Goal: Task Accomplishment & Management: Use online tool/utility

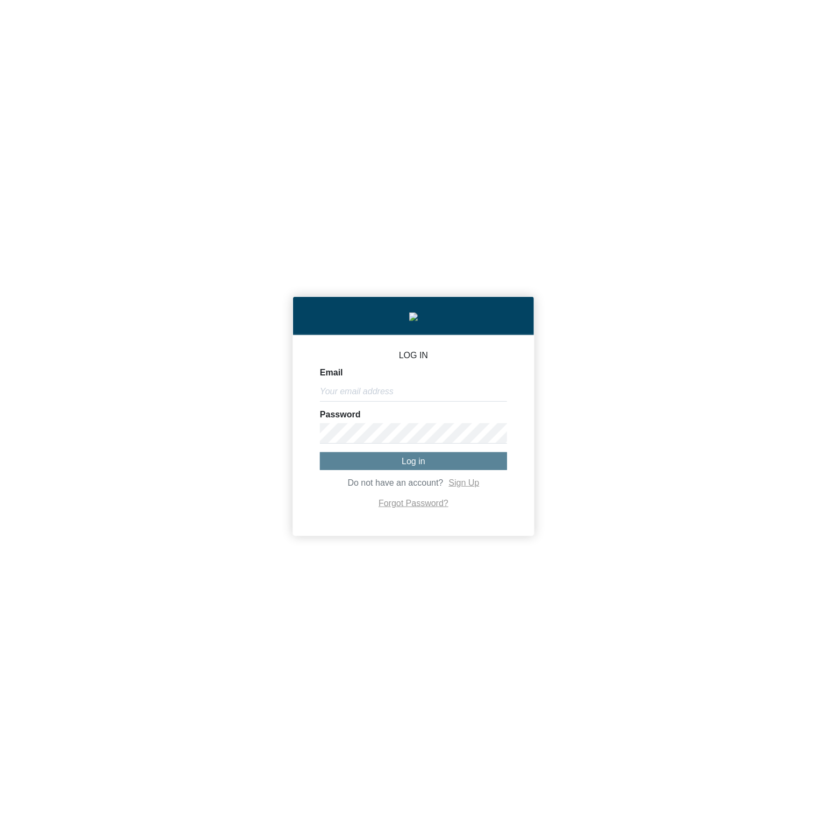
click at [414, 382] on div "Email" at bounding box center [413, 384] width 187 height 33
click at [414, 393] on input "Email" at bounding box center [413, 391] width 187 height 20
paste input "michael@co2analytics.com"
type input "michael@co2analytics.com"
click at [378, 460] on button "Log in" at bounding box center [413, 461] width 187 height 18
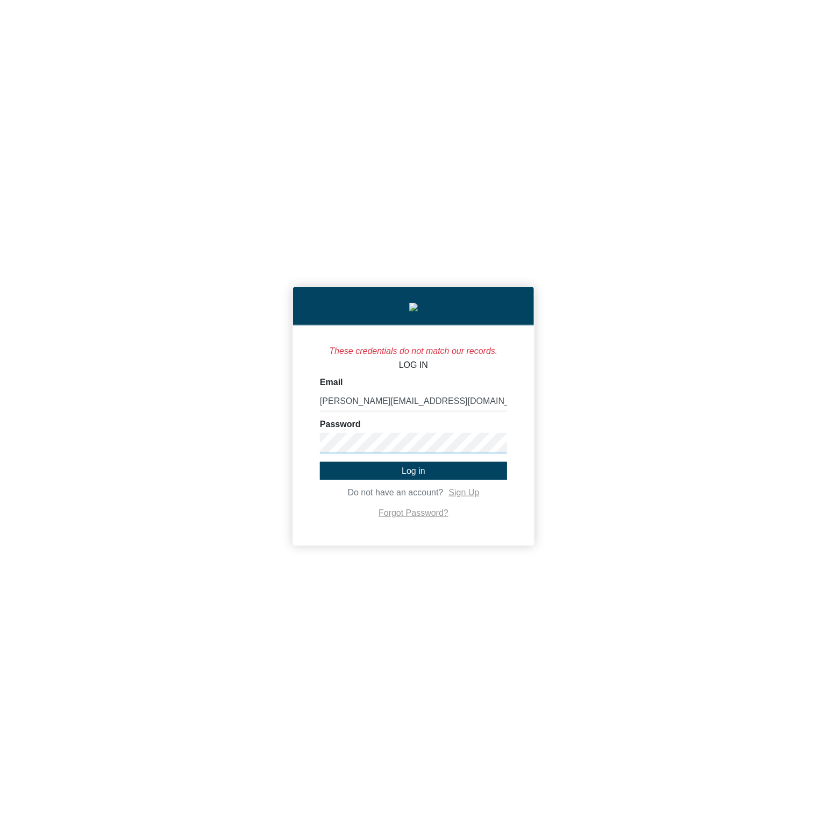
click at [264, 435] on div "These credentials do not match our records. LOG IN Email michael@co2analytics.c…" at bounding box center [413, 419] width 827 height 838
click at [409, 475] on span "Log in" at bounding box center [414, 470] width 24 height 9
drag, startPoint x: 361, startPoint y: 408, endPoint x: 296, endPoint y: 406, distance: 65.1
click at [296, 406] on div "These credentials do not match our records. LOG IN Email michael@co2analytics.c…" at bounding box center [413, 435] width 241 height 220
click at [254, 433] on div "These credentials do not match our records. LOG IN Email michael@co2analytics.c…" at bounding box center [413, 419] width 827 height 838
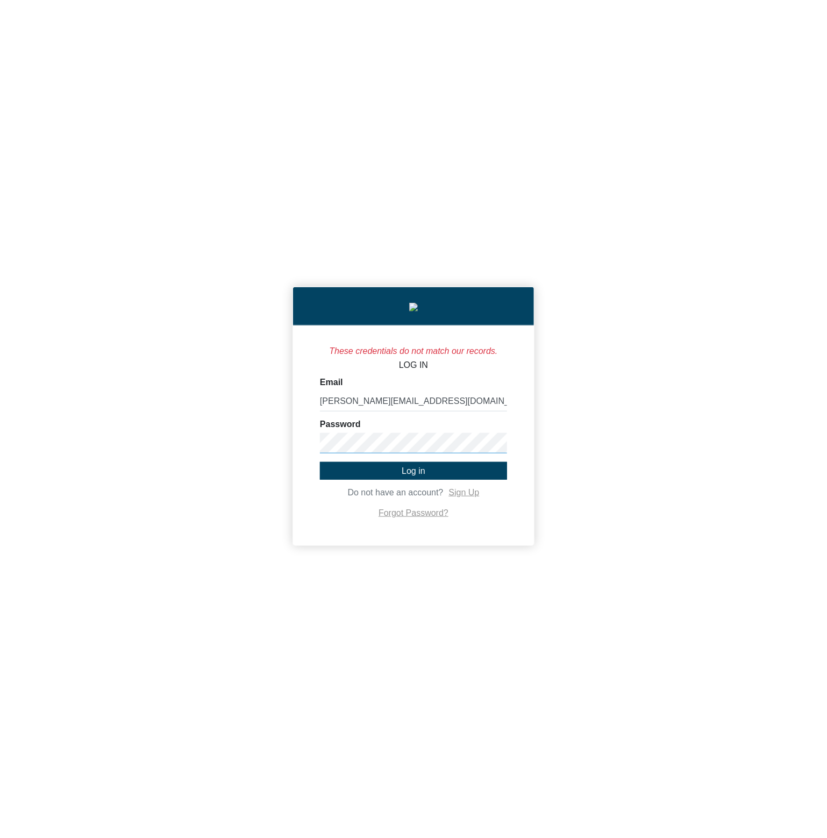
click at [244, 441] on div "These credentials do not match our records. LOG IN Email michael@co2analytics.c…" at bounding box center [413, 419] width 827 height 838
click at [358, 474] on button "Log in" at bounding box center [413, 471] width 187 height 18
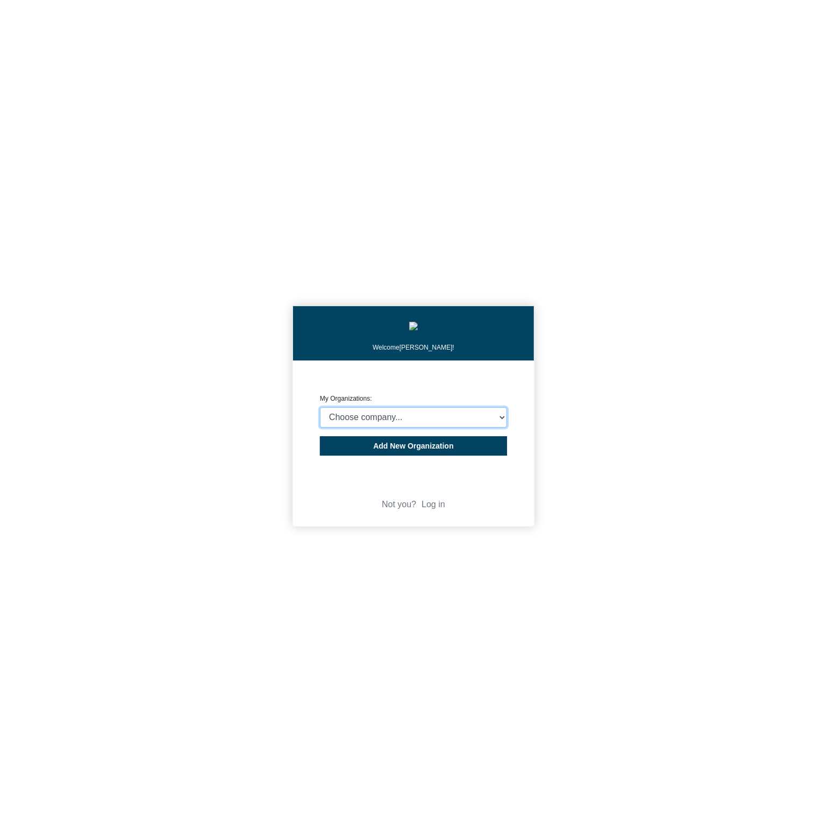
select select "4403414"
click at [320, 410] on select "Choose company... CARBON ANALYTICS LIMITED test6 Nekton Capital Limited Pacha S…" at bounding box center [413, 417] width 187 height 20
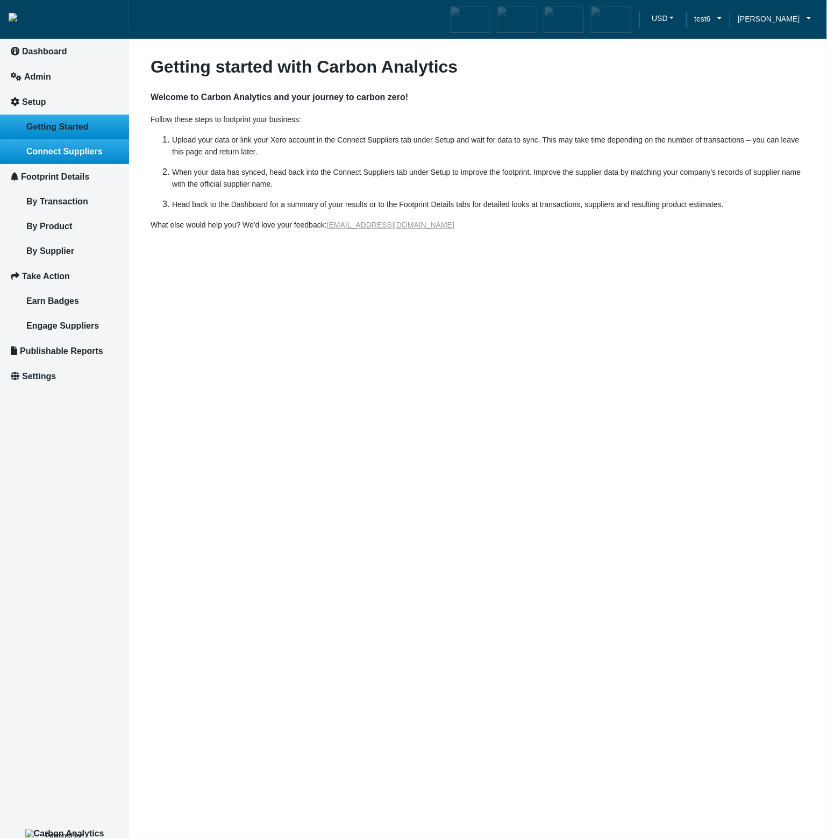
click at [91, 156] on link "Connect Suppliers" at bounding box center [64, 151] width 129 height 25
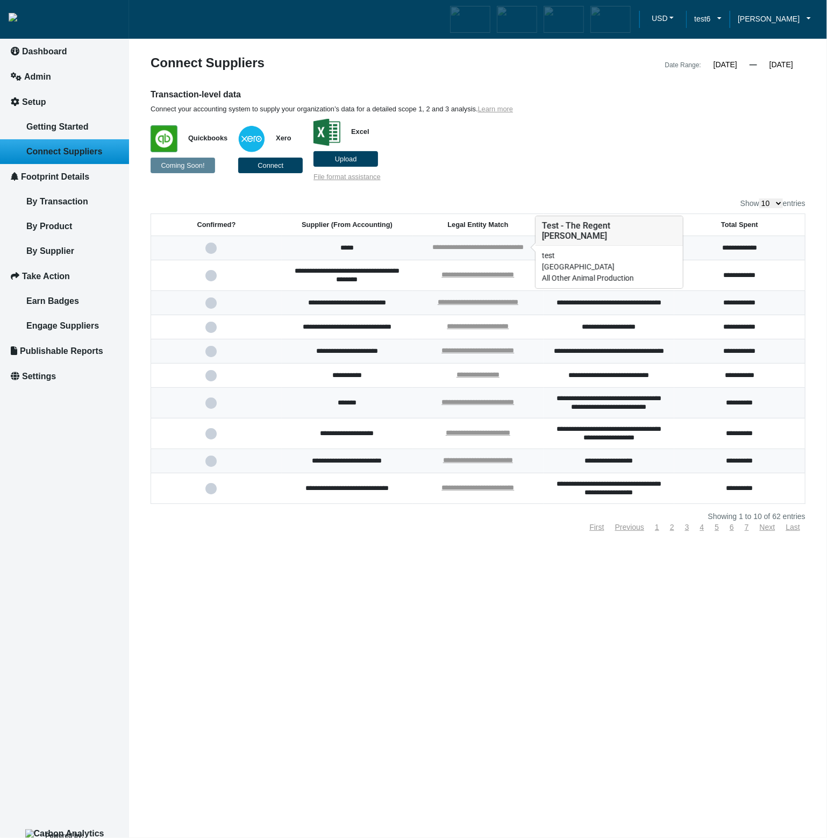
click at [492, 247] on link "**********" at bounding box center [477, 247] width 91 height 7
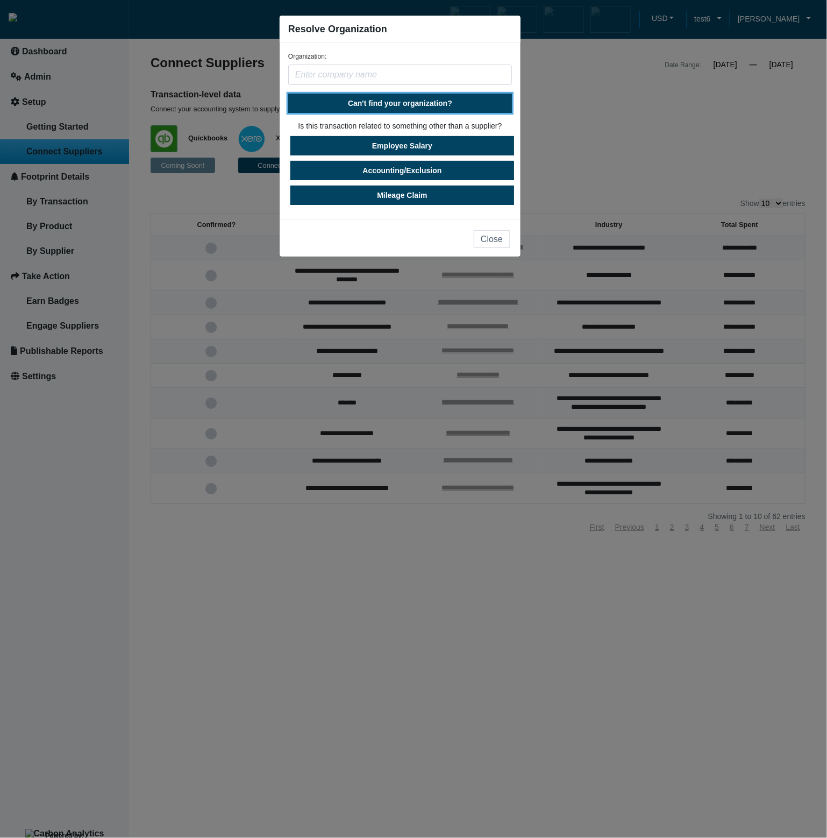
click at [408, 111] on button "Can't find your organization?" at bounding box center [400, 103] width 224 height 19
select select "United States"
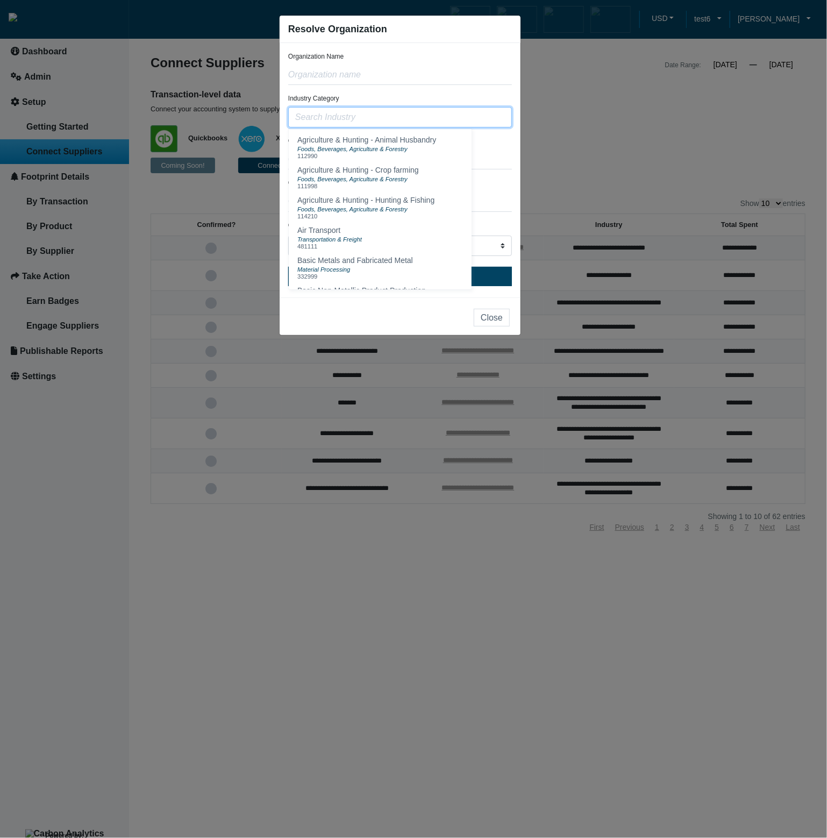
click at [402, 126] on input "text" at bounding box center [400, 117] width 224 height 20
